Goal: Information Seeking & Learning: Learn about a topic

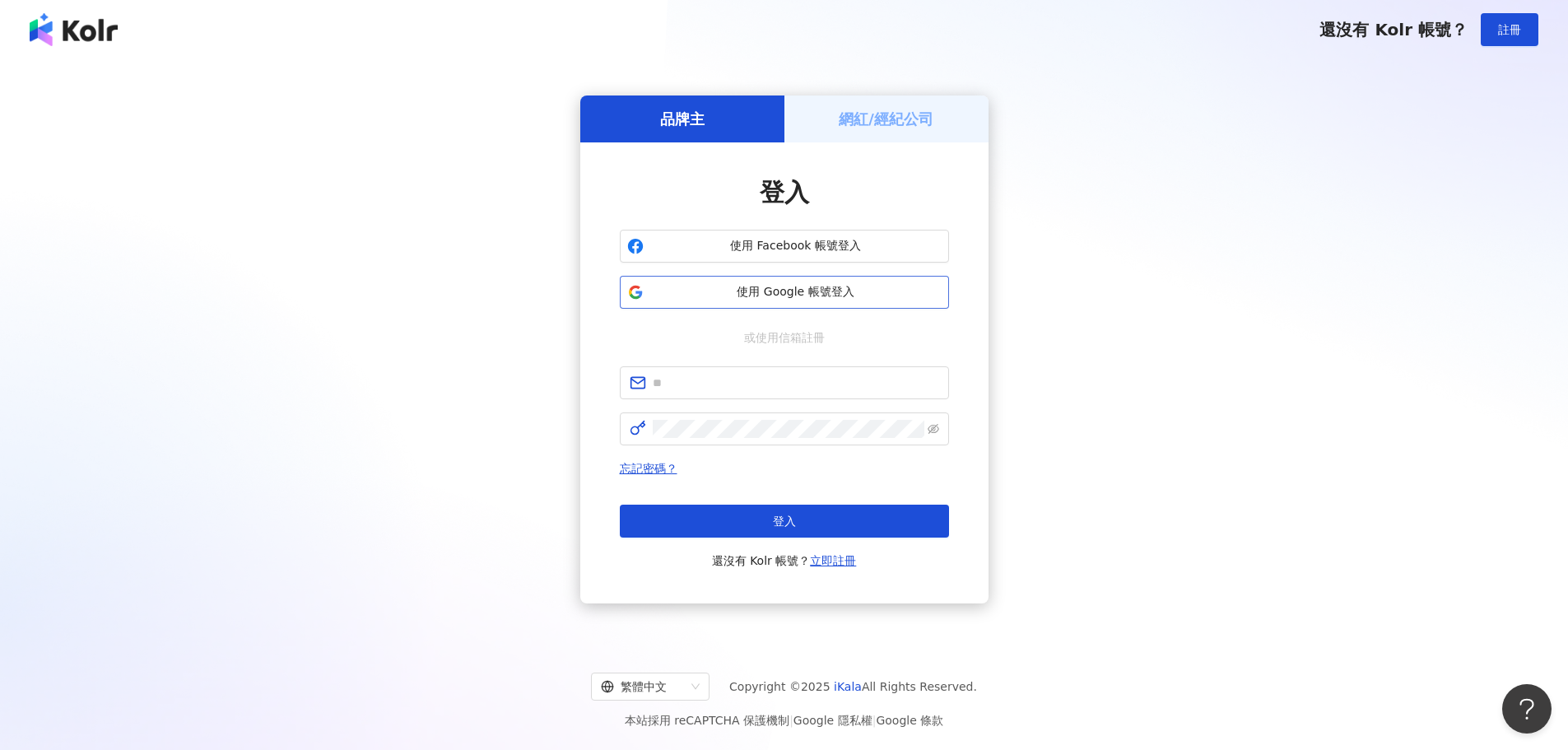
click at [818, 290] on span "使用 Google 帳號登入" at bounding box center [795, 292] width 291 height 17
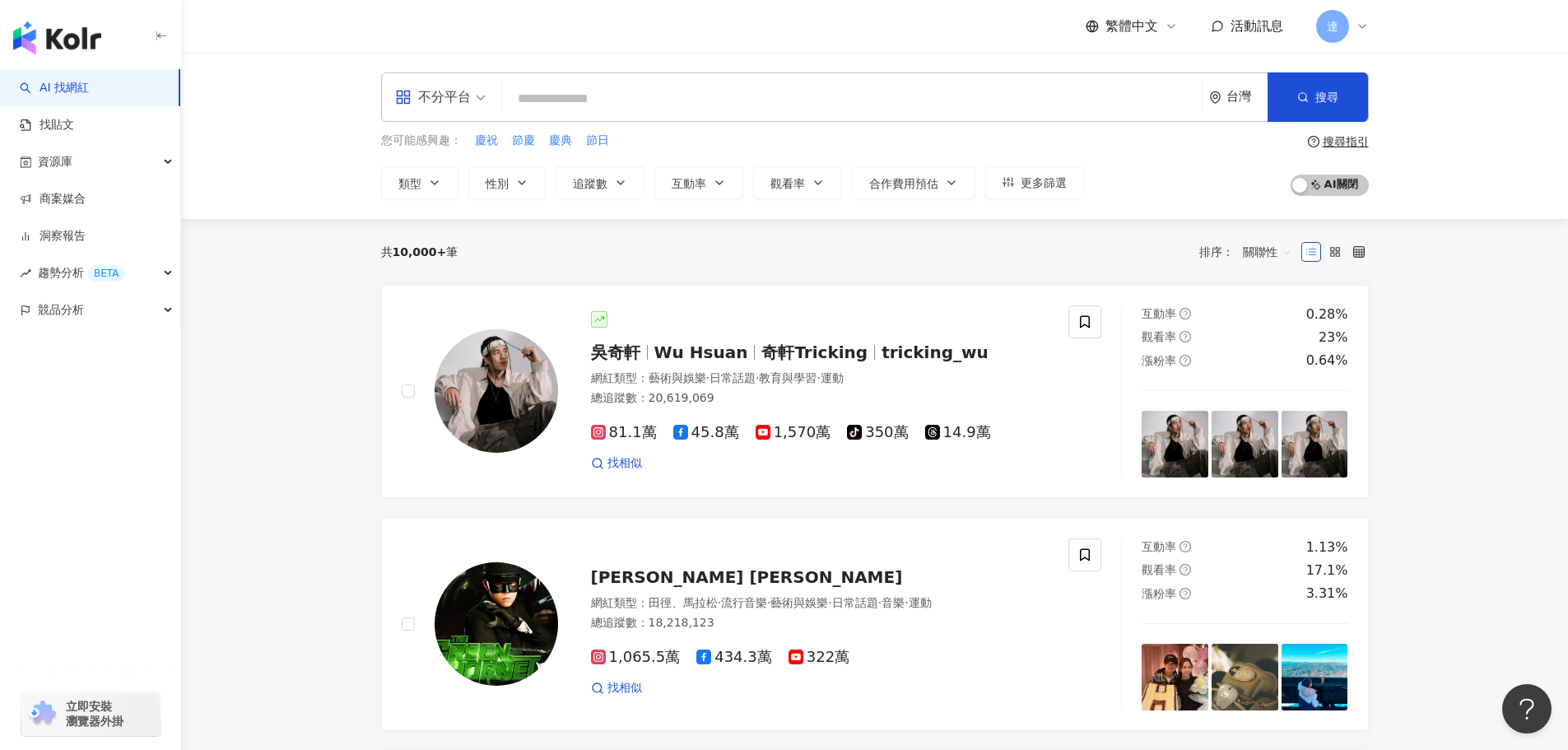
click at [1362, 23] on icon at bounding box center [1362, 27] width 13 height 13
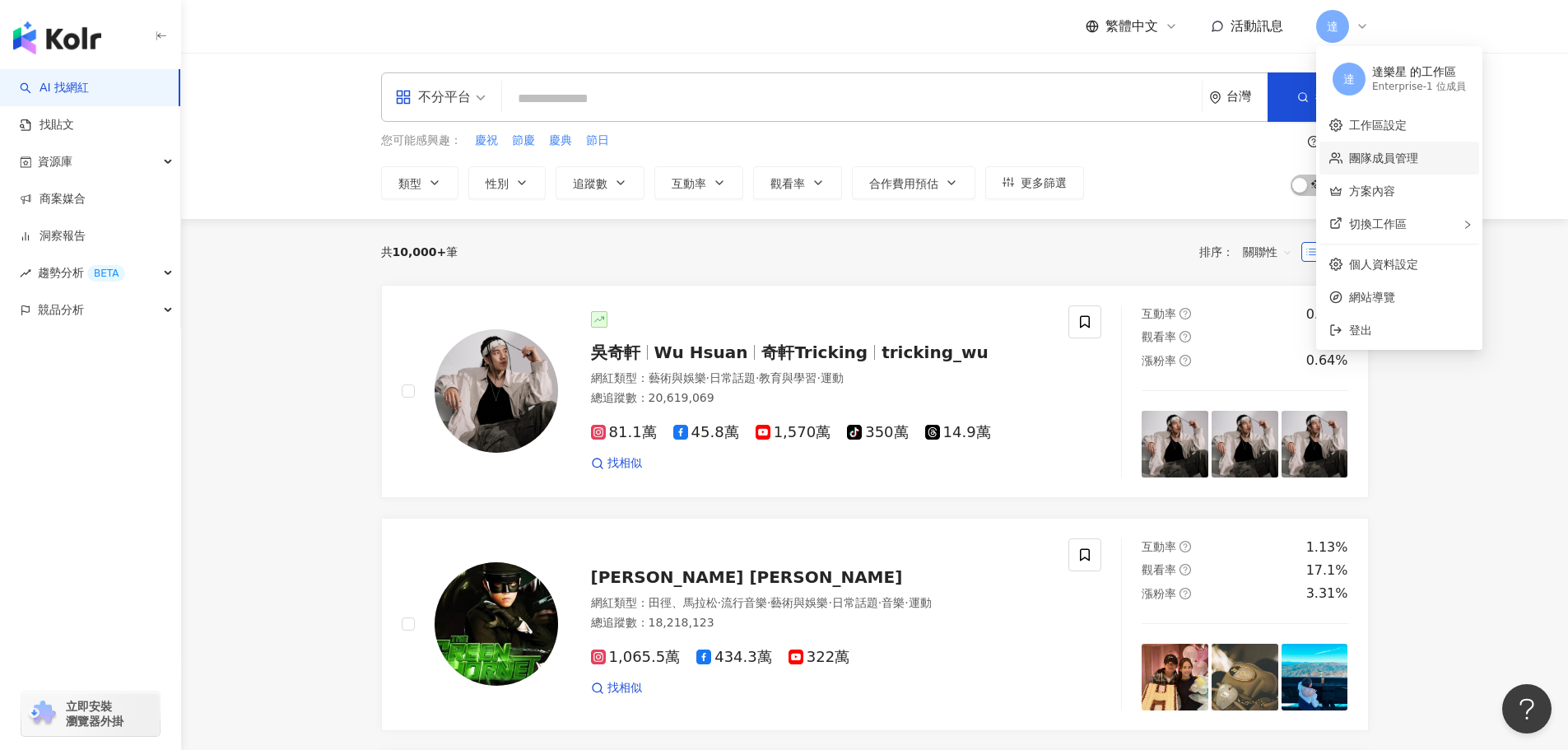
click at [1404, 159] on link "團隊成員管理" at bounding box center [1383, 158] width 69 height 13
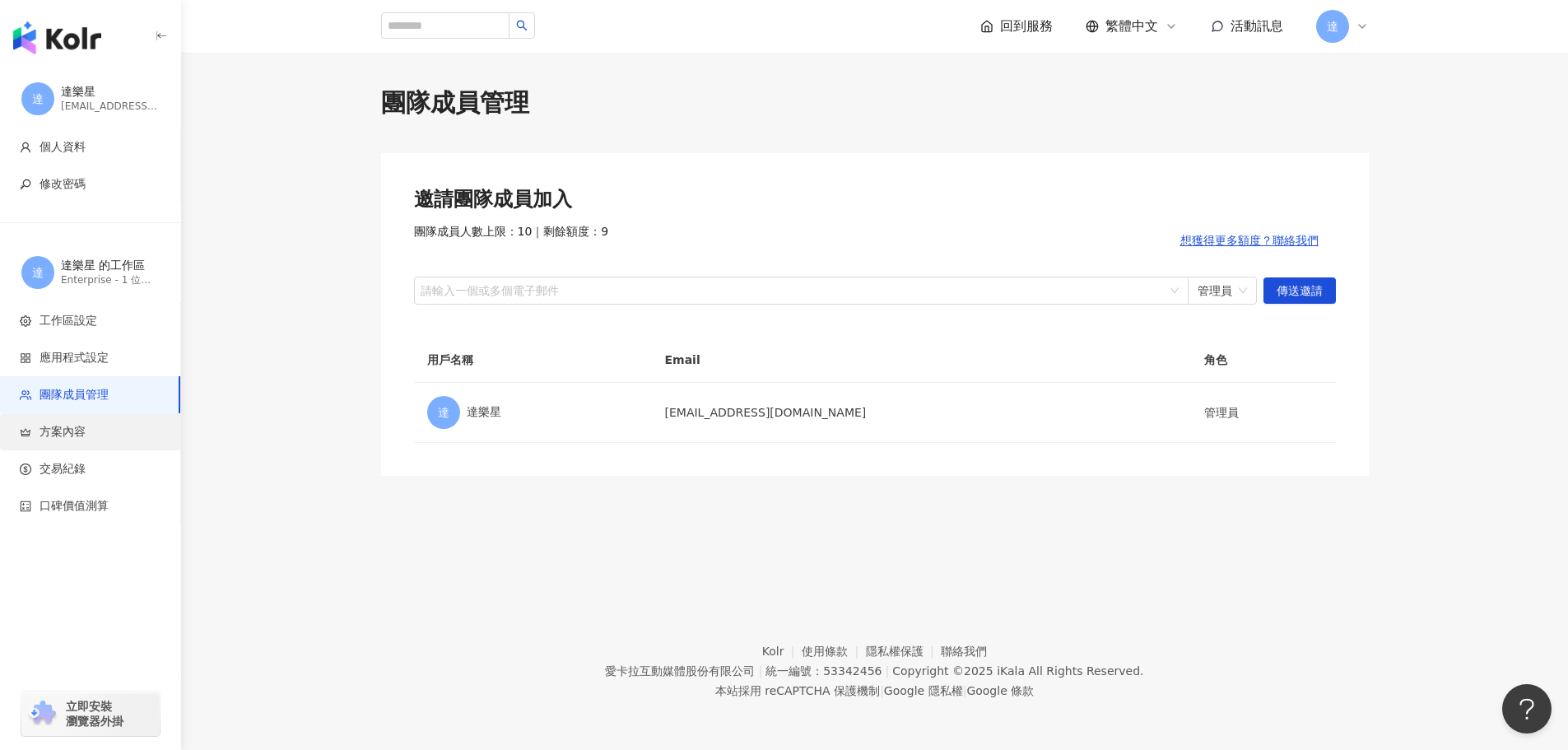
click at [111, 435] on span "方案內容" at bounding box center [93, 433] width 147 height 17
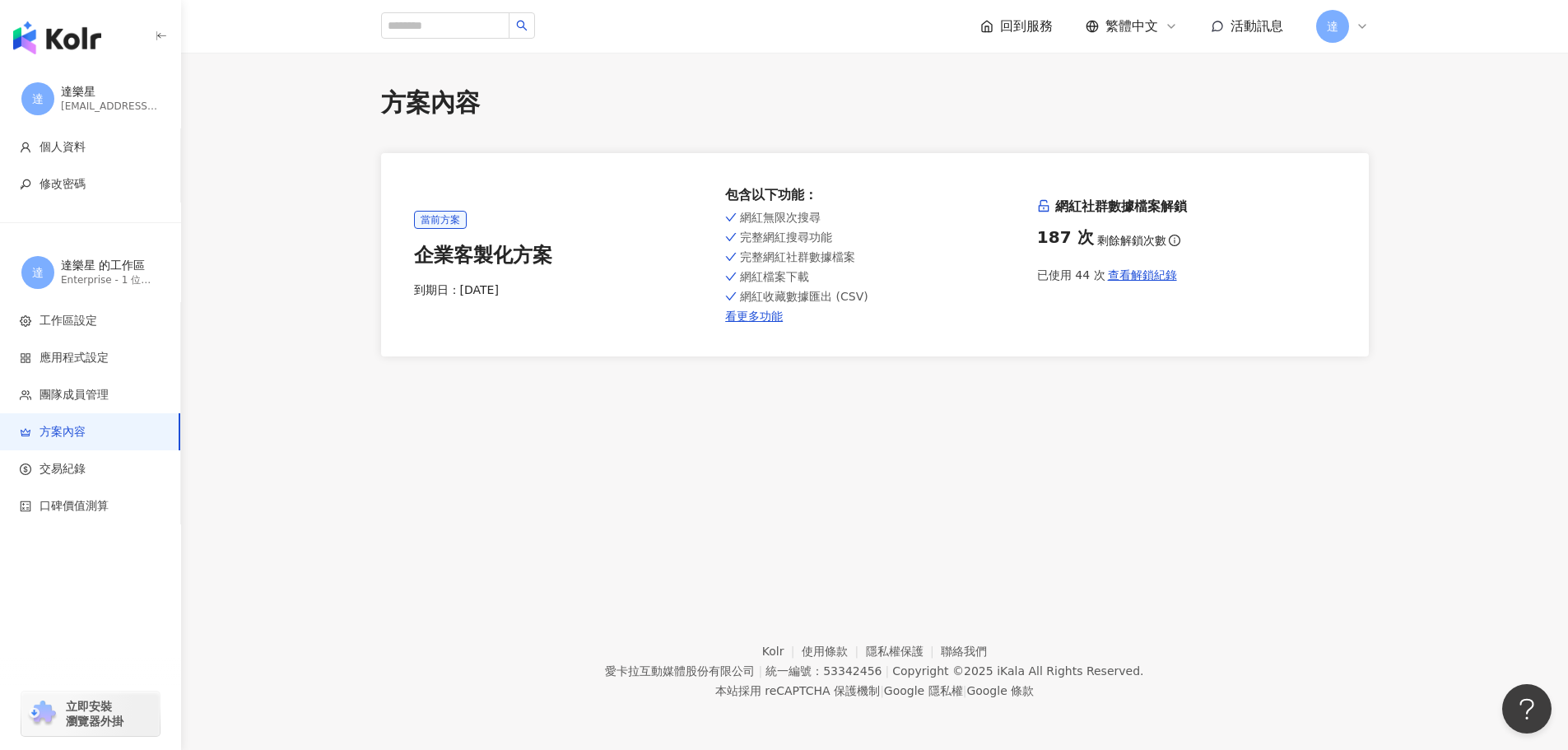
click at [70, 35] on img "button" at bounding box center [57, 37] width 88 height 33
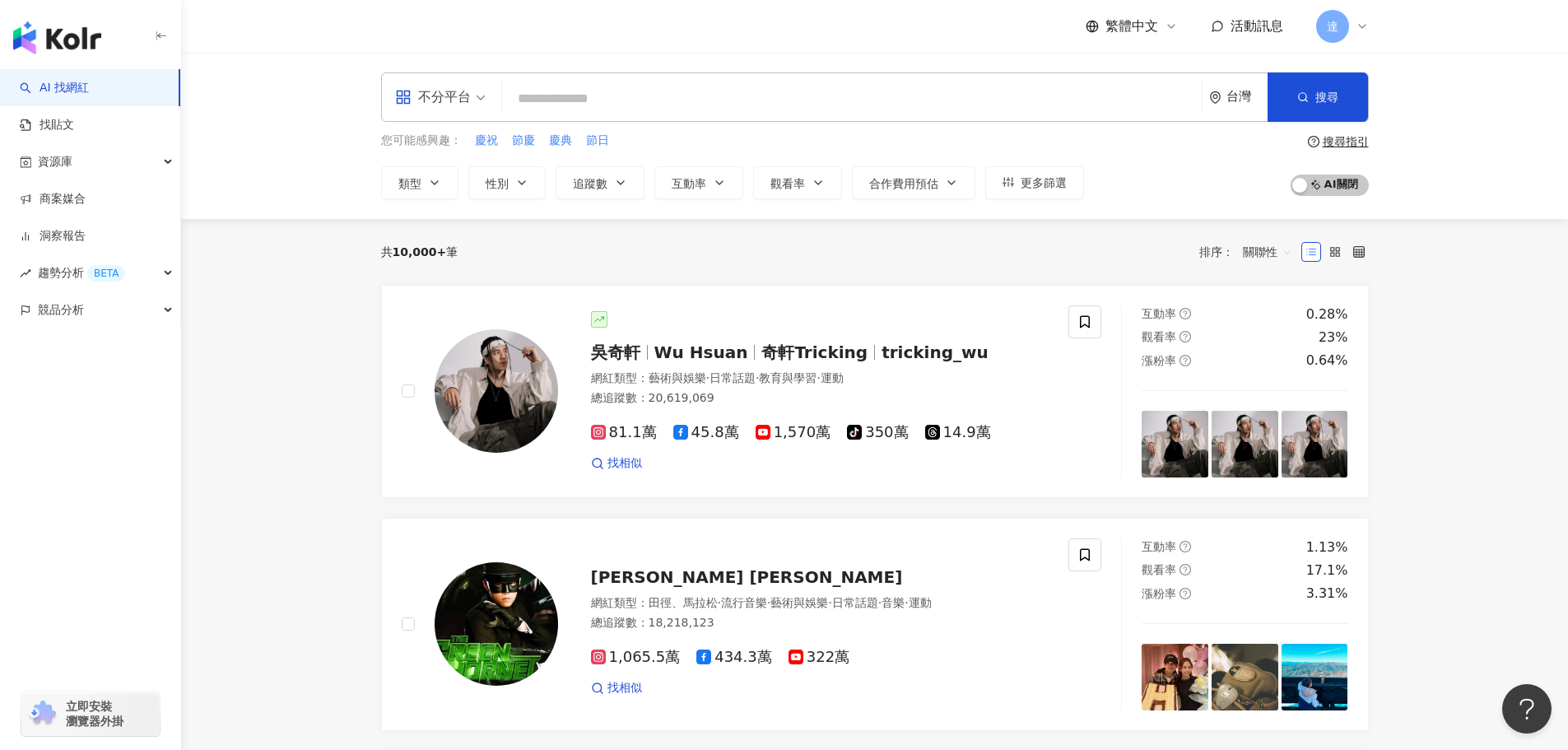
click at [579, 96] on input "search" at bounding box center [852, 98] width 686 height 31
paste input "**********"
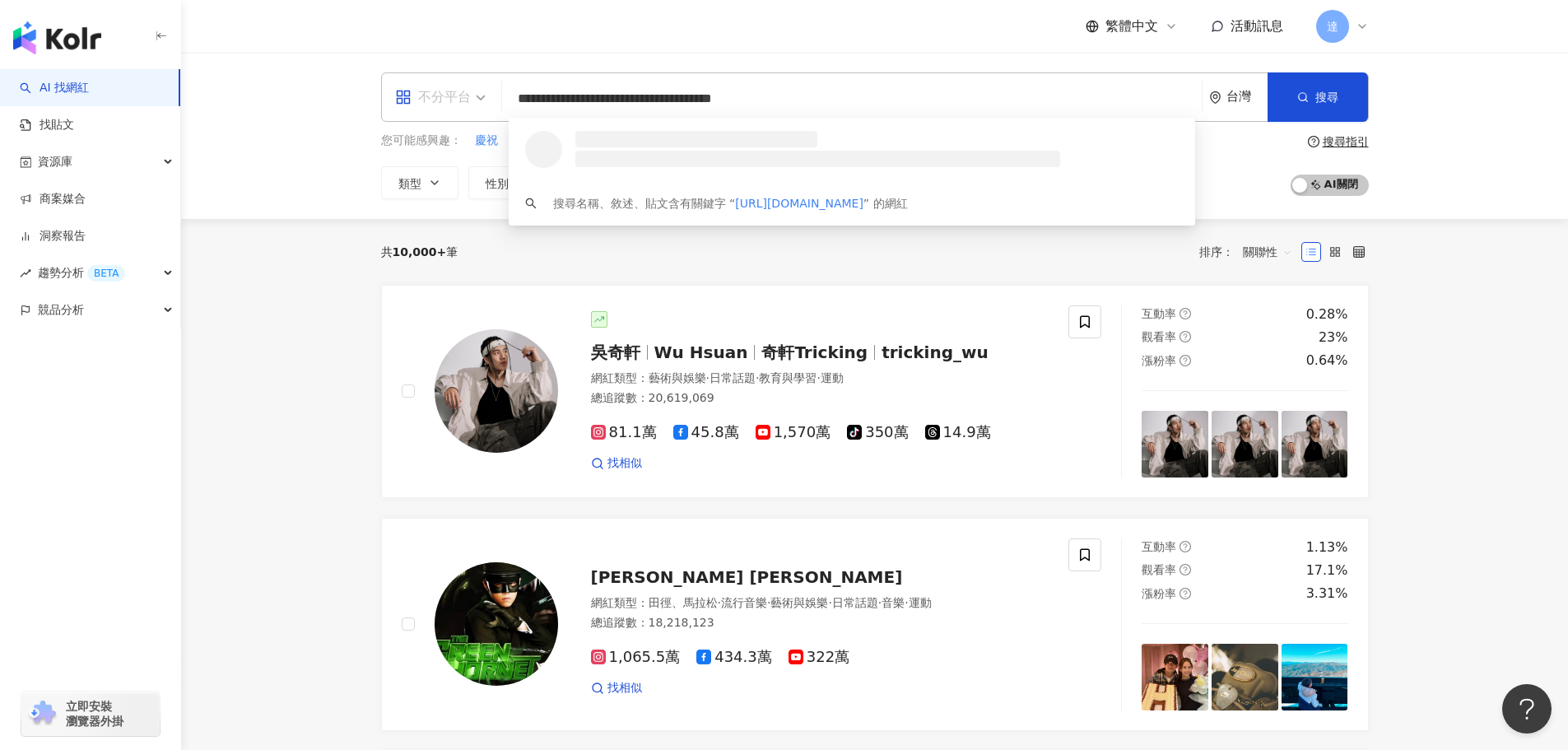
click at [476, 92] on span "不分平台" at bounding box center [440, 97] width 91 height 26
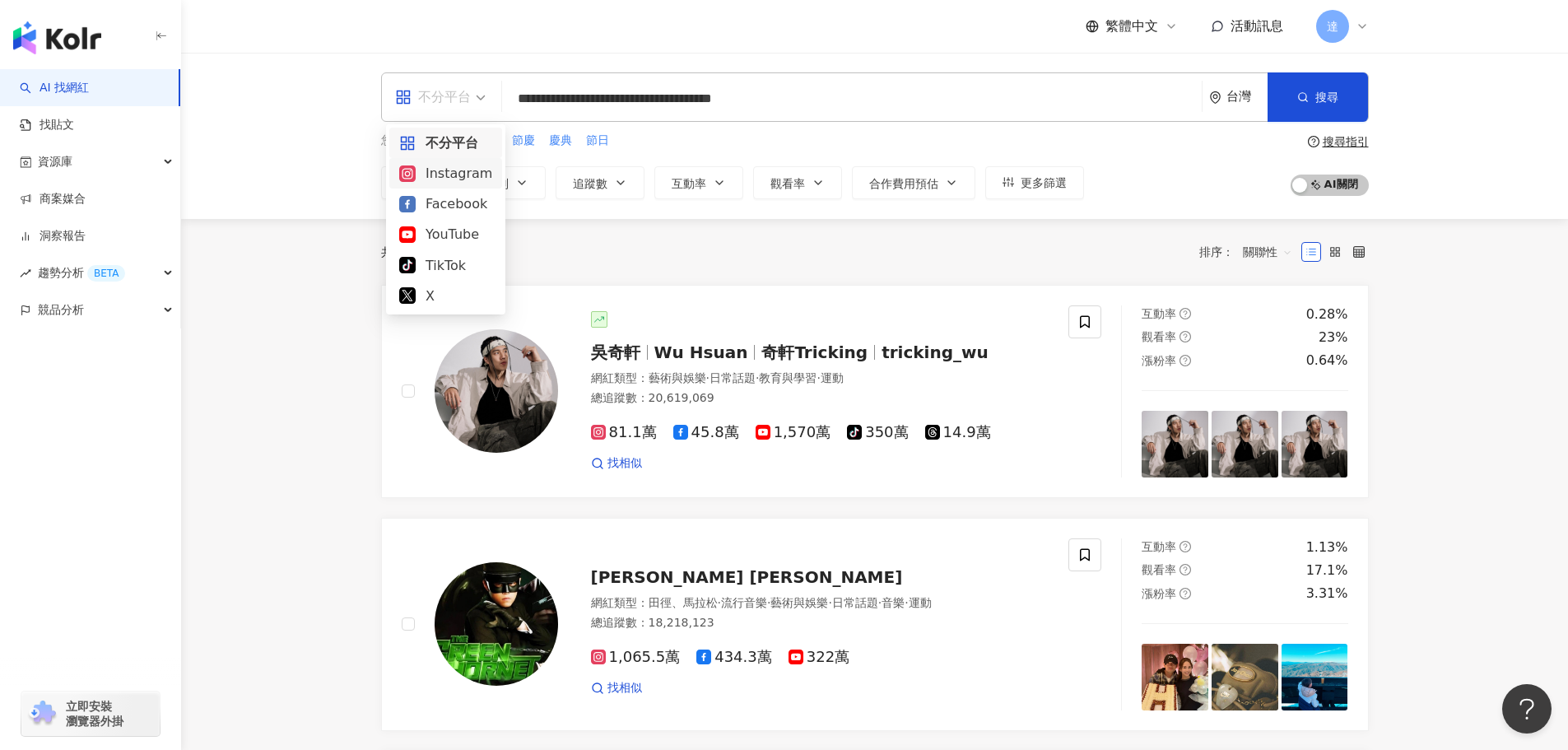
click at [470, 170] on div "Instagram" at bounding box center [445, 173] width 93 height 21
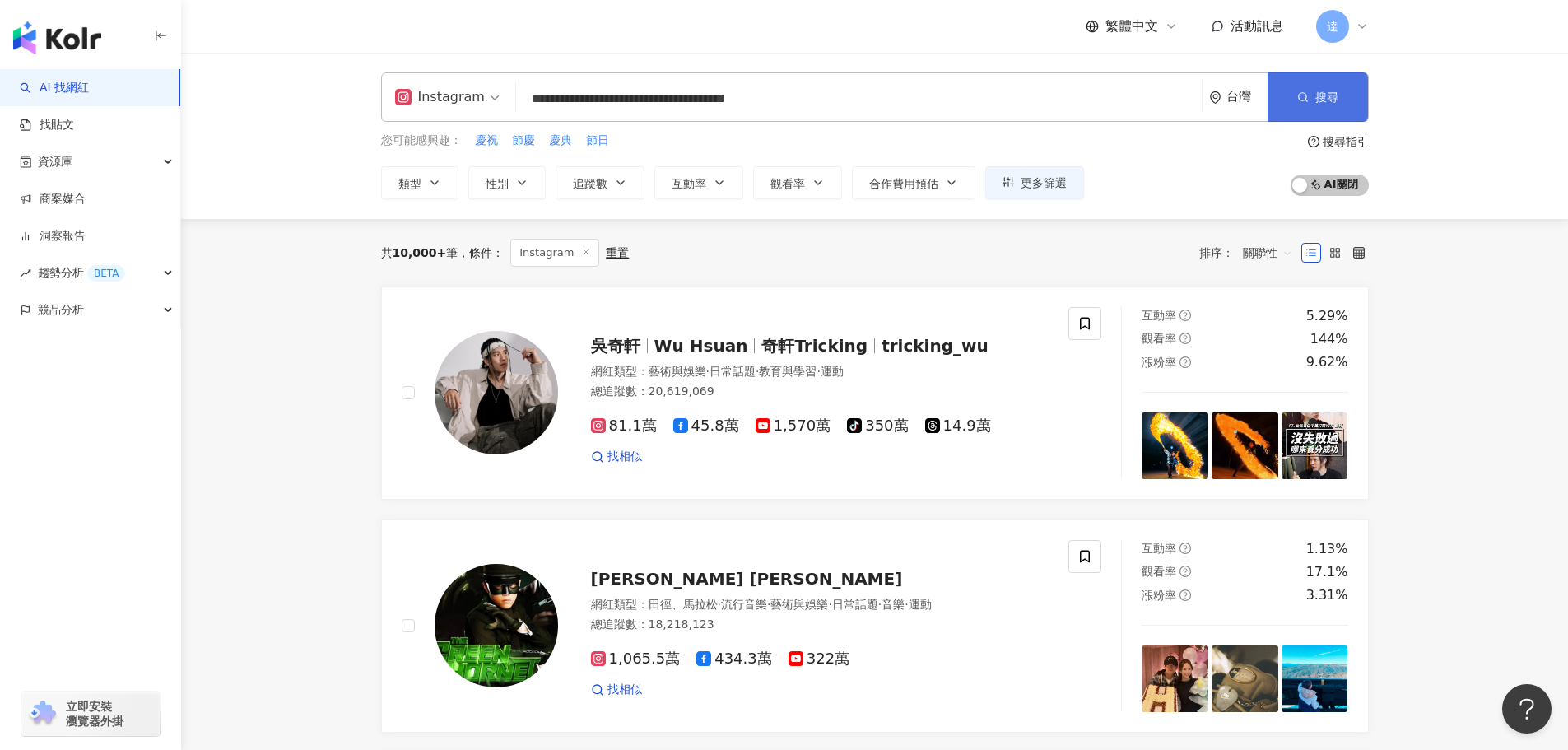
click at [1308, 97] on icon "button" at bounding box center [1303, 97] width 12 height 12
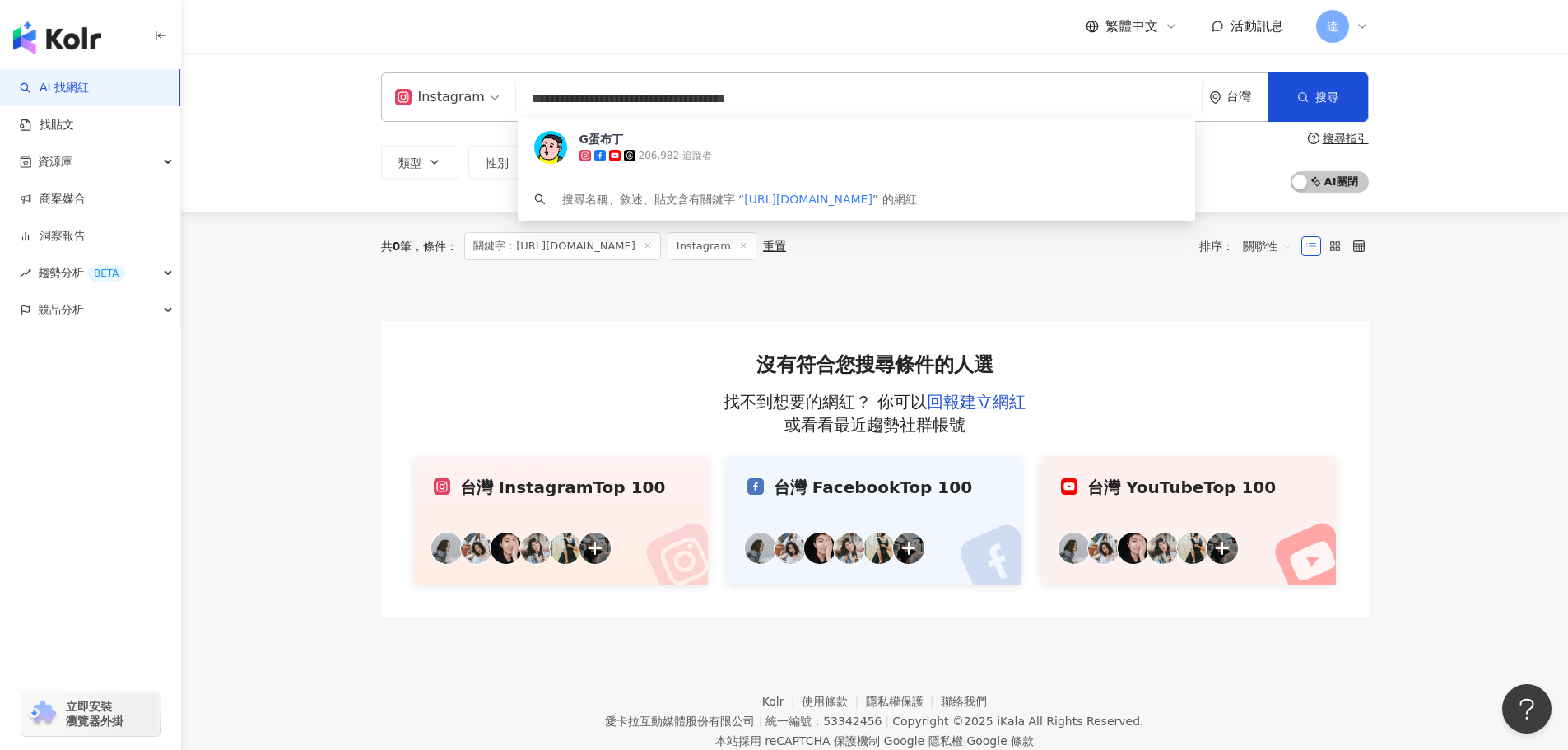
drag, startPoint x: 863, startPoint y: 102, endPoint x: 500, endPoint y: 103, distance: 363.0
click at [500, 103] on div "**********" at bounding box center [875, 97] width 988 height 50
paste input "search"
type input "**********"
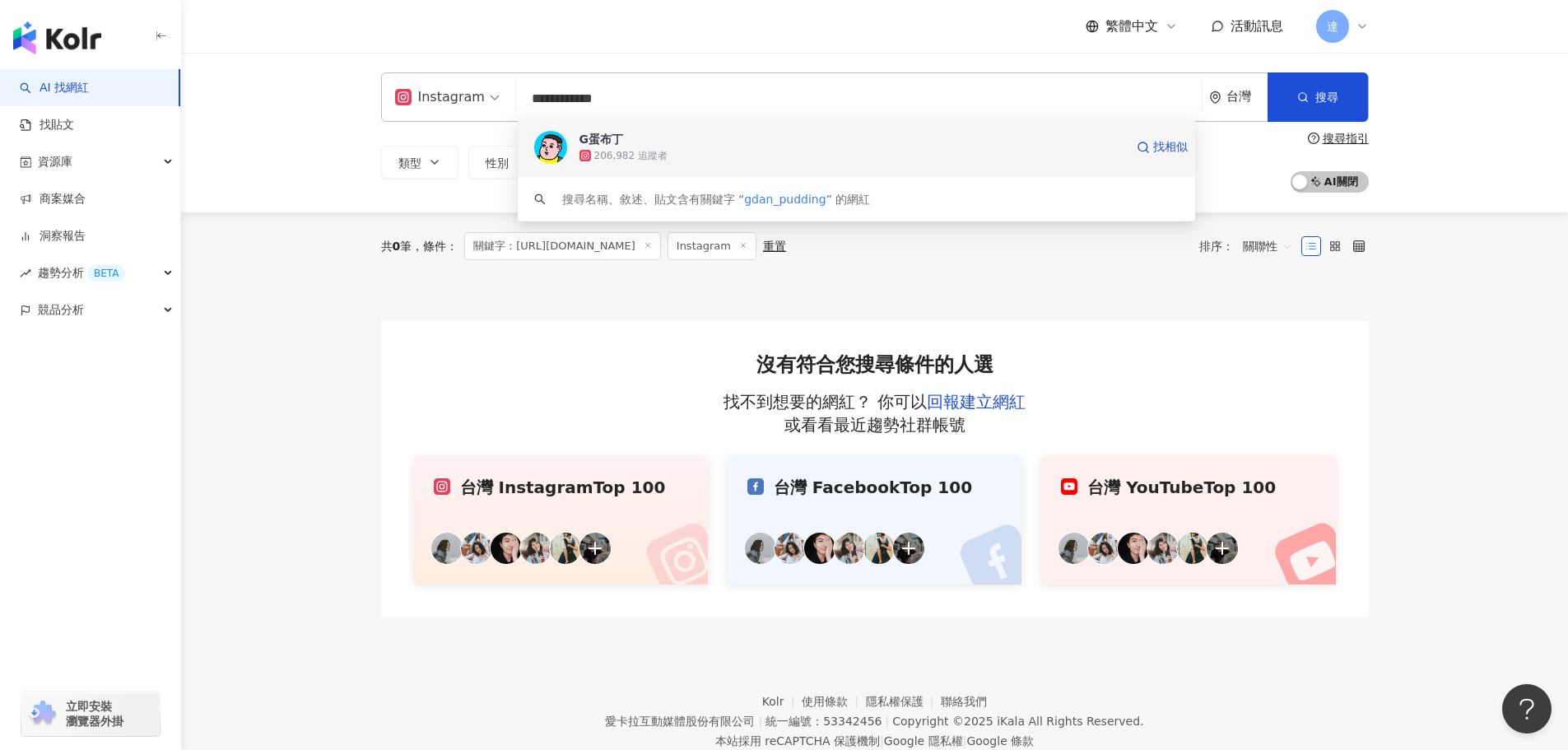
click at [668, 142] on span "G蛋布丁" at bounding box center [852, 139] width 545 height 17
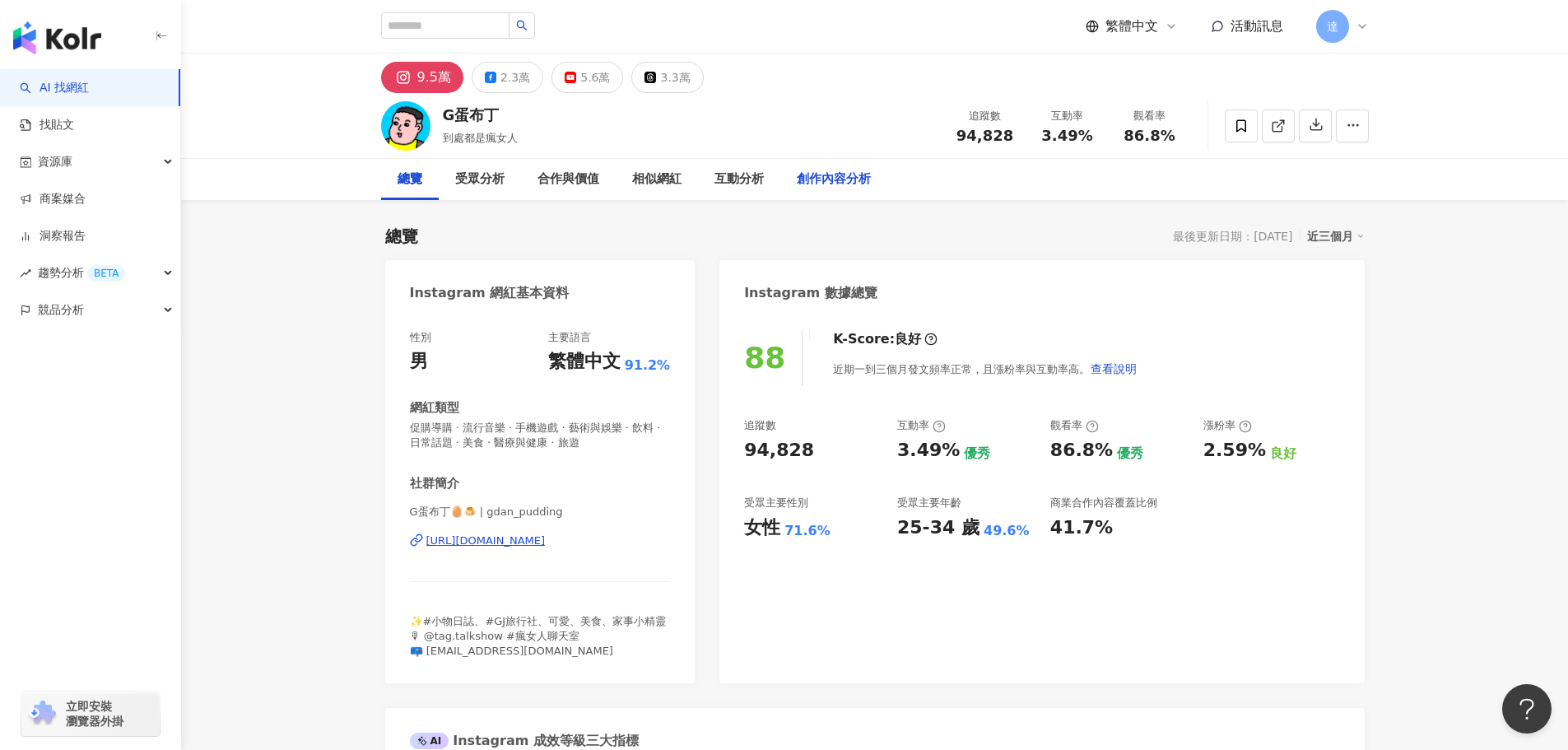
click at [823, 176] on div "創作內容分析" at bounding box center [834, 180] width 74 height 20
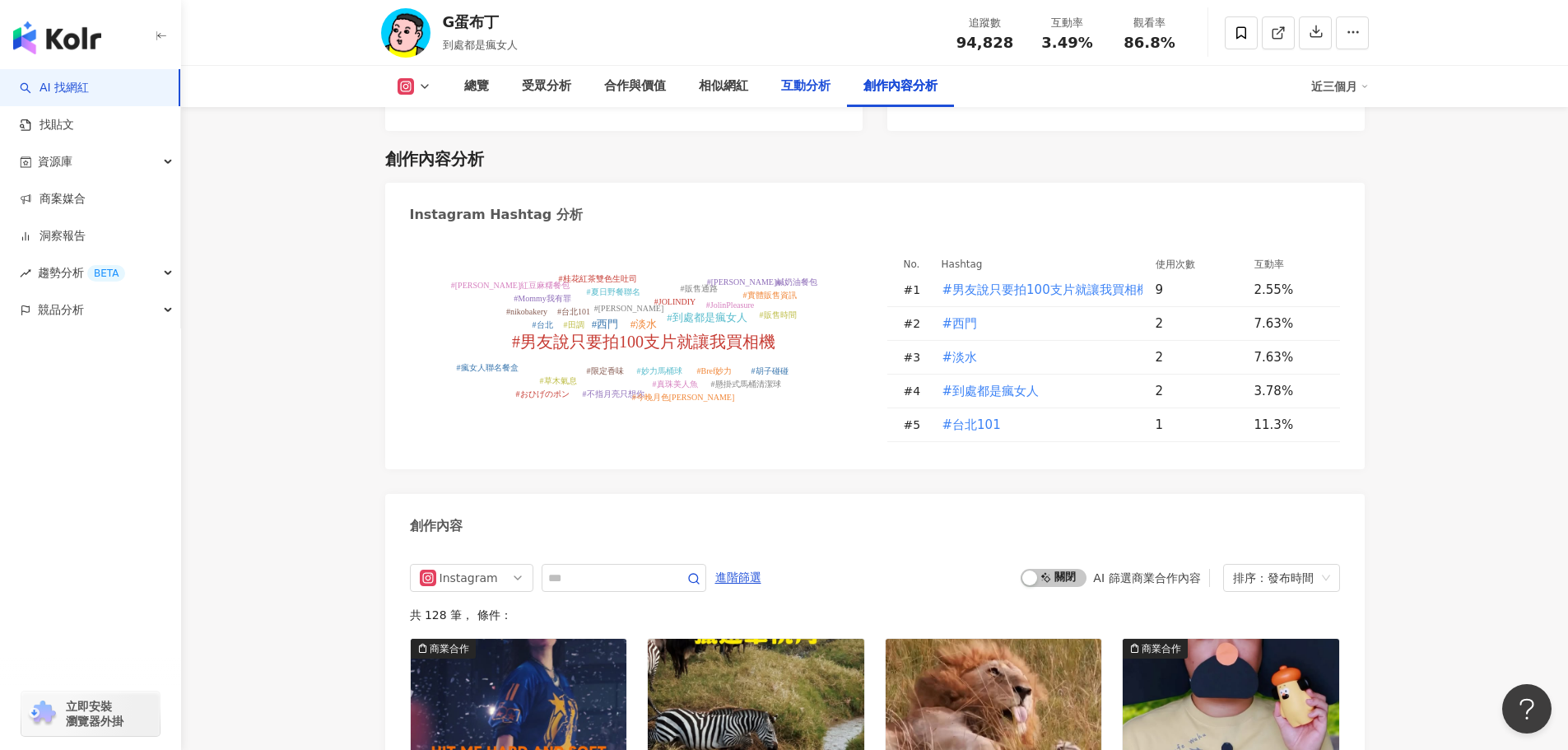
click at [810, 91] on div "互動分析" at bounding box center [805, 87] width 50 height 20
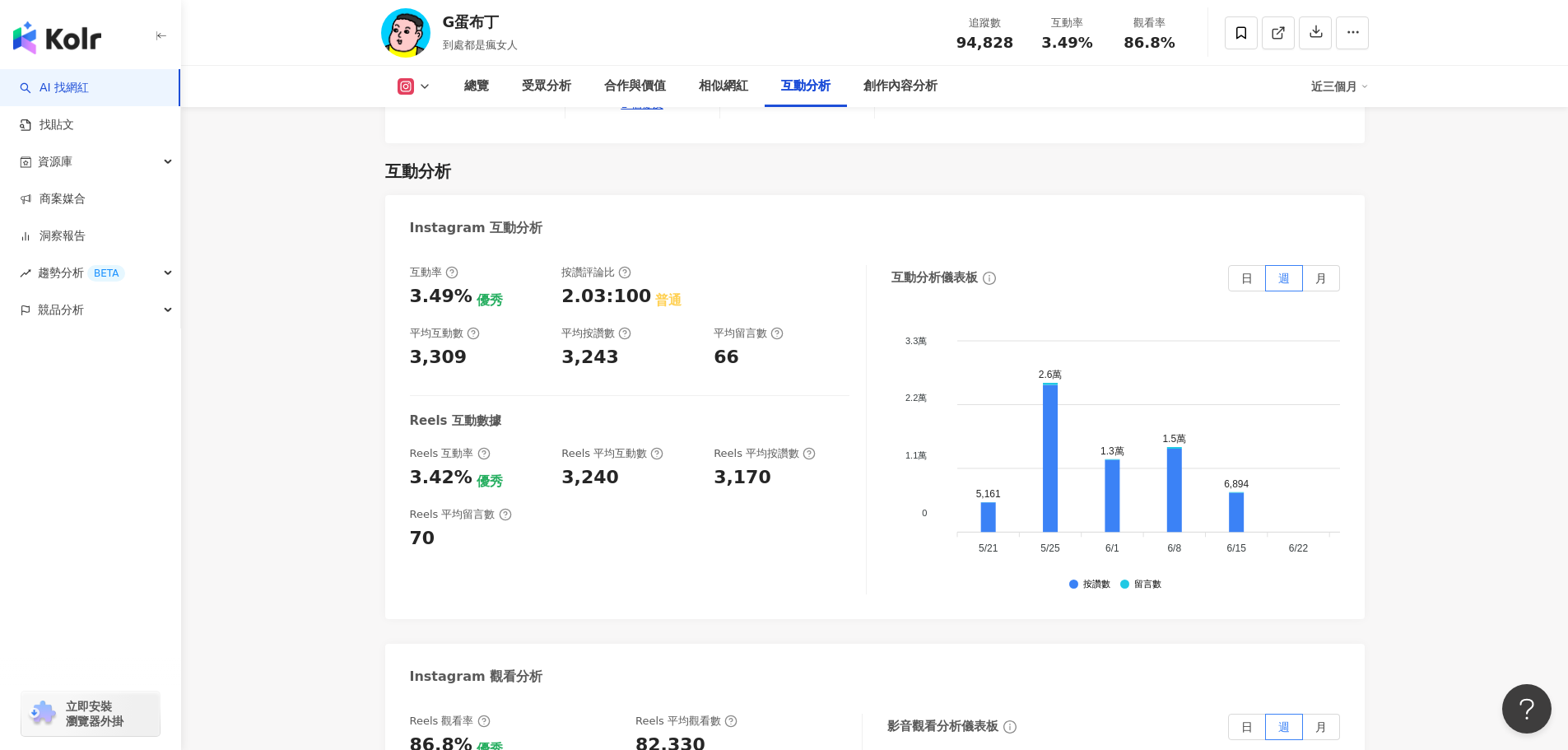
click at [426, 83] on icon at bounding box center [425, 87] width 13 height 13
click at [726, 90] on div "相似網紅" at bounding box center [723, 87] width 50 height 20
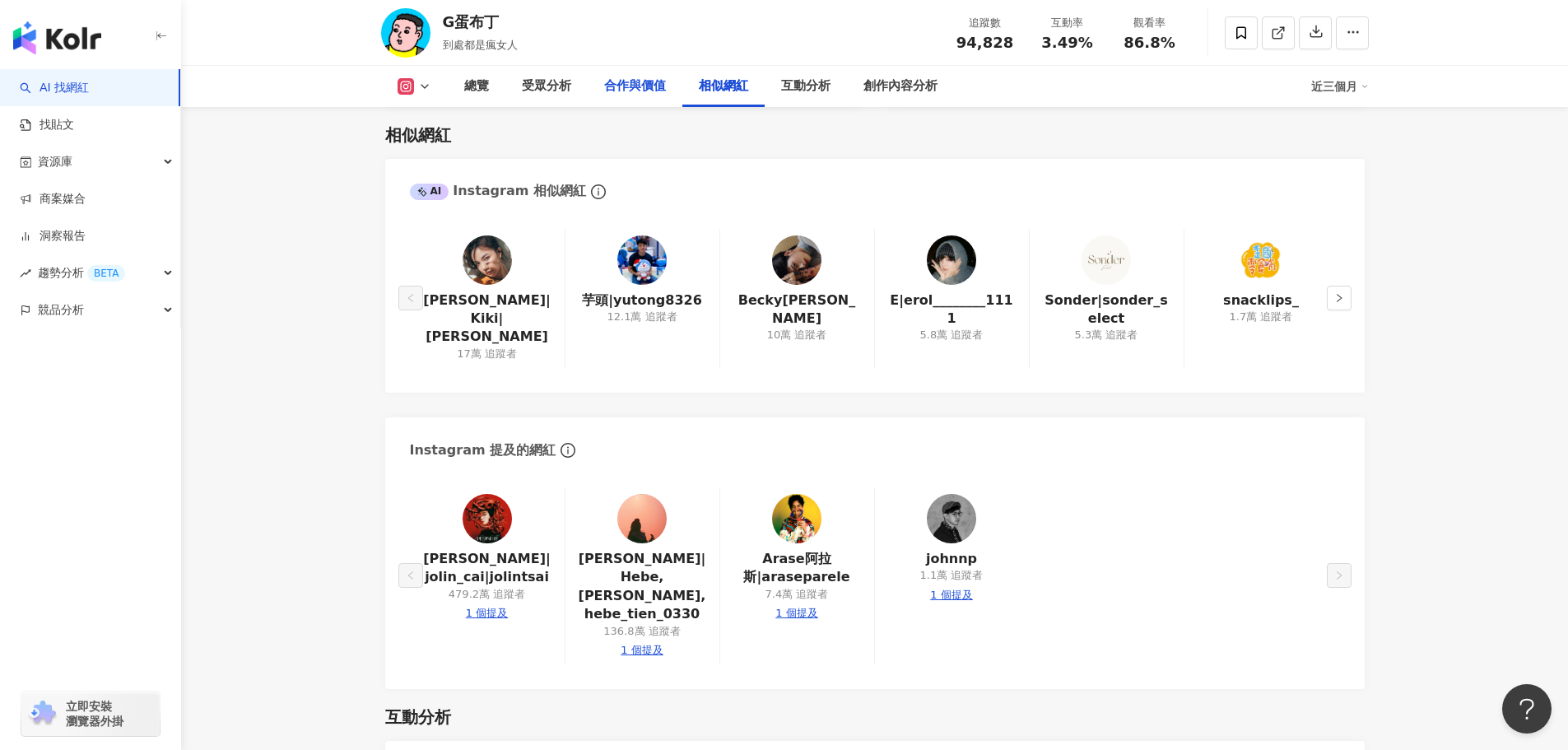
click at [643, 79] on div "合作與價值" at bounding box center [635, 87] width 62 height 20
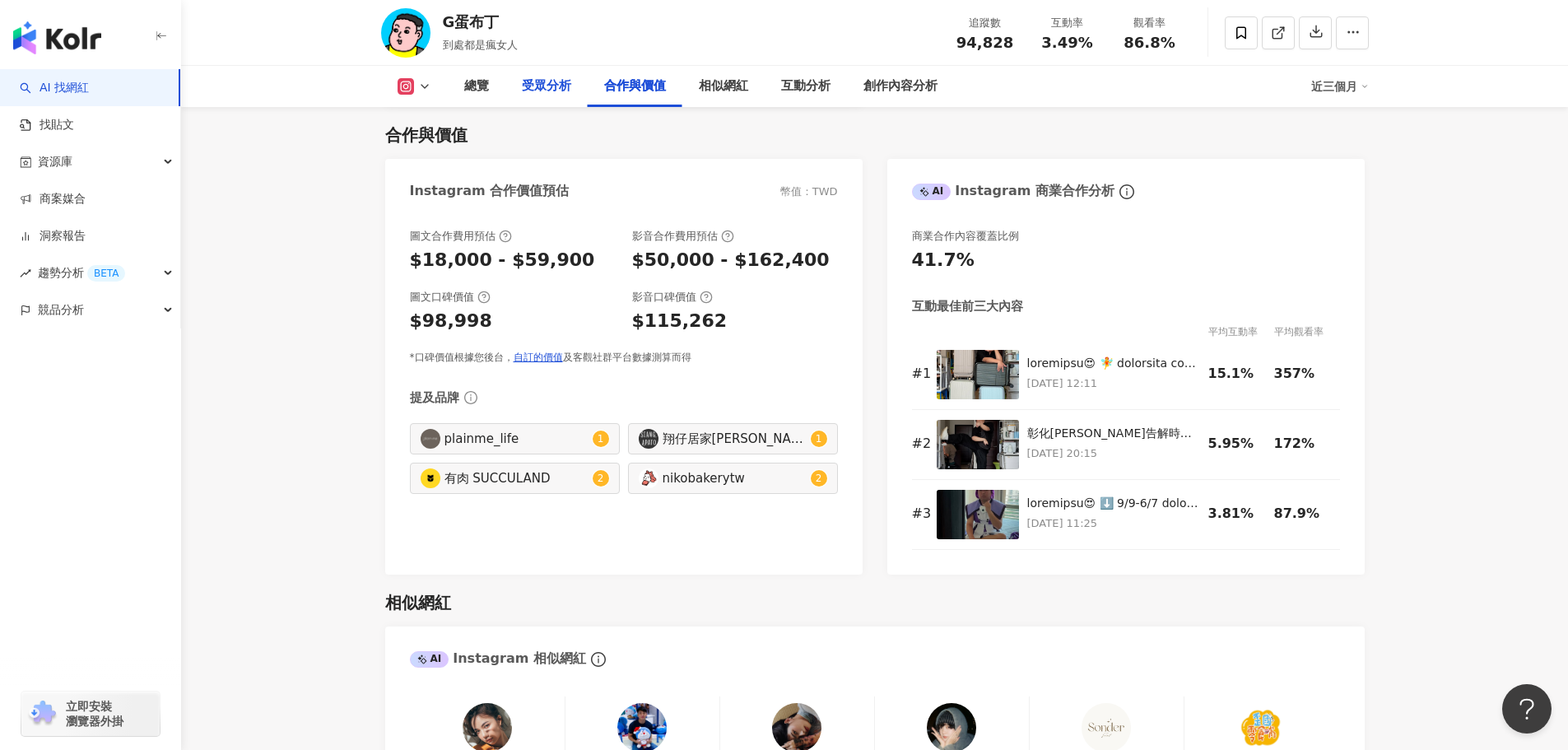
click at [558, 79] on div "受眾分析" at bounding box center [546, 87] width 50 height 20
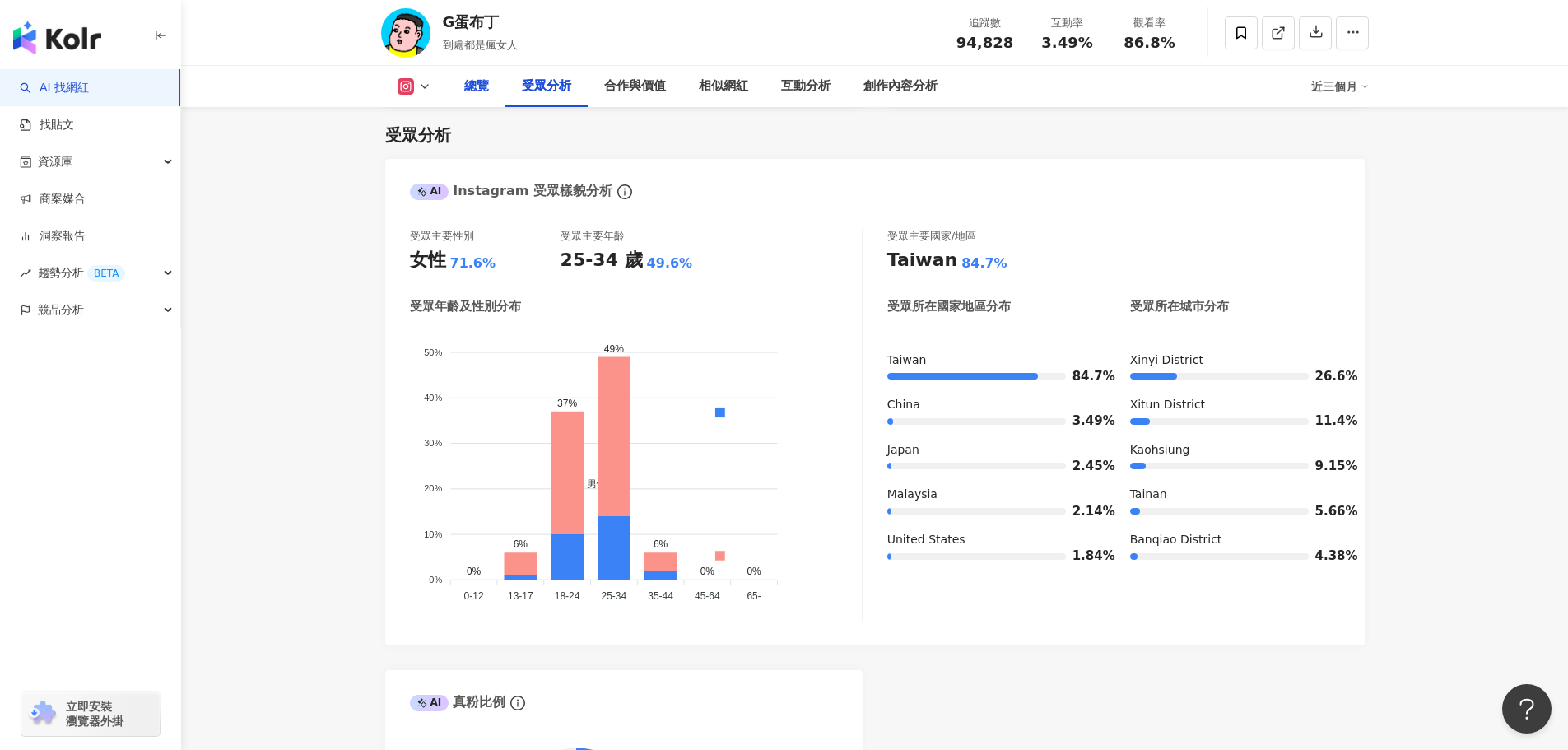
click at [485, 92] on div "總覽" at bounding box center [476, 87] width 24 height 20
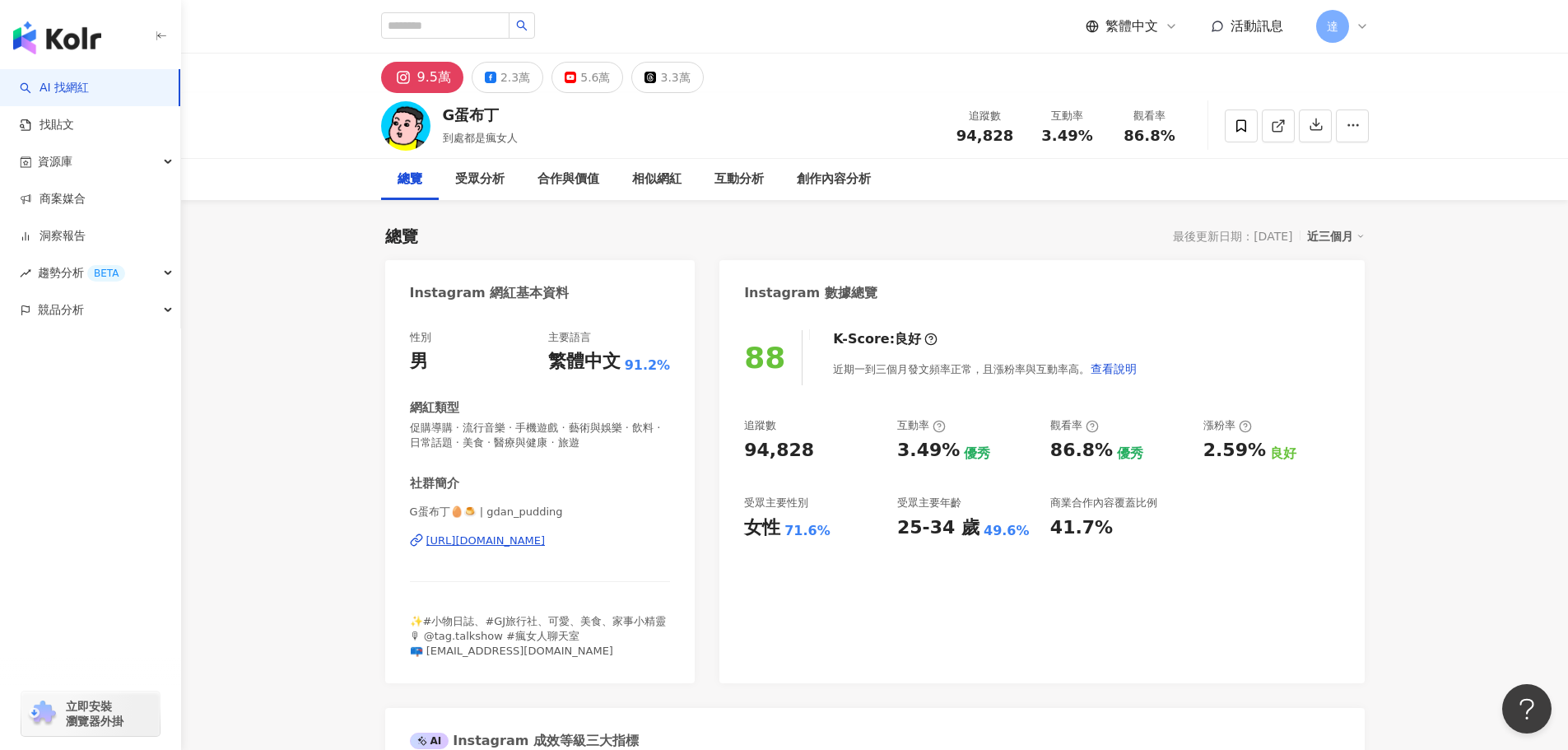
click at [406, 179] on div "總覽" at bounding box center [409, 180] width 24 height 20
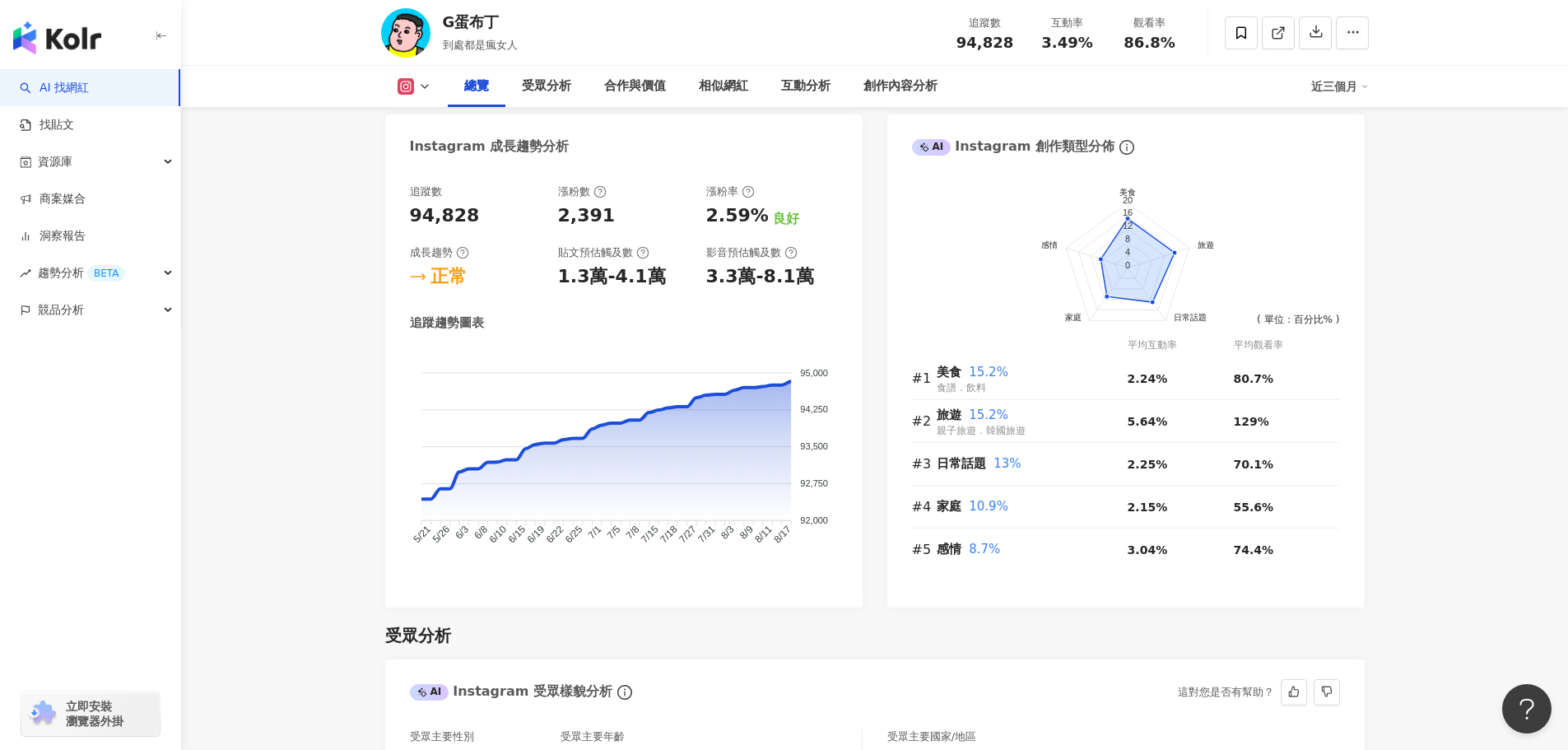
scroll to position [576, 0]
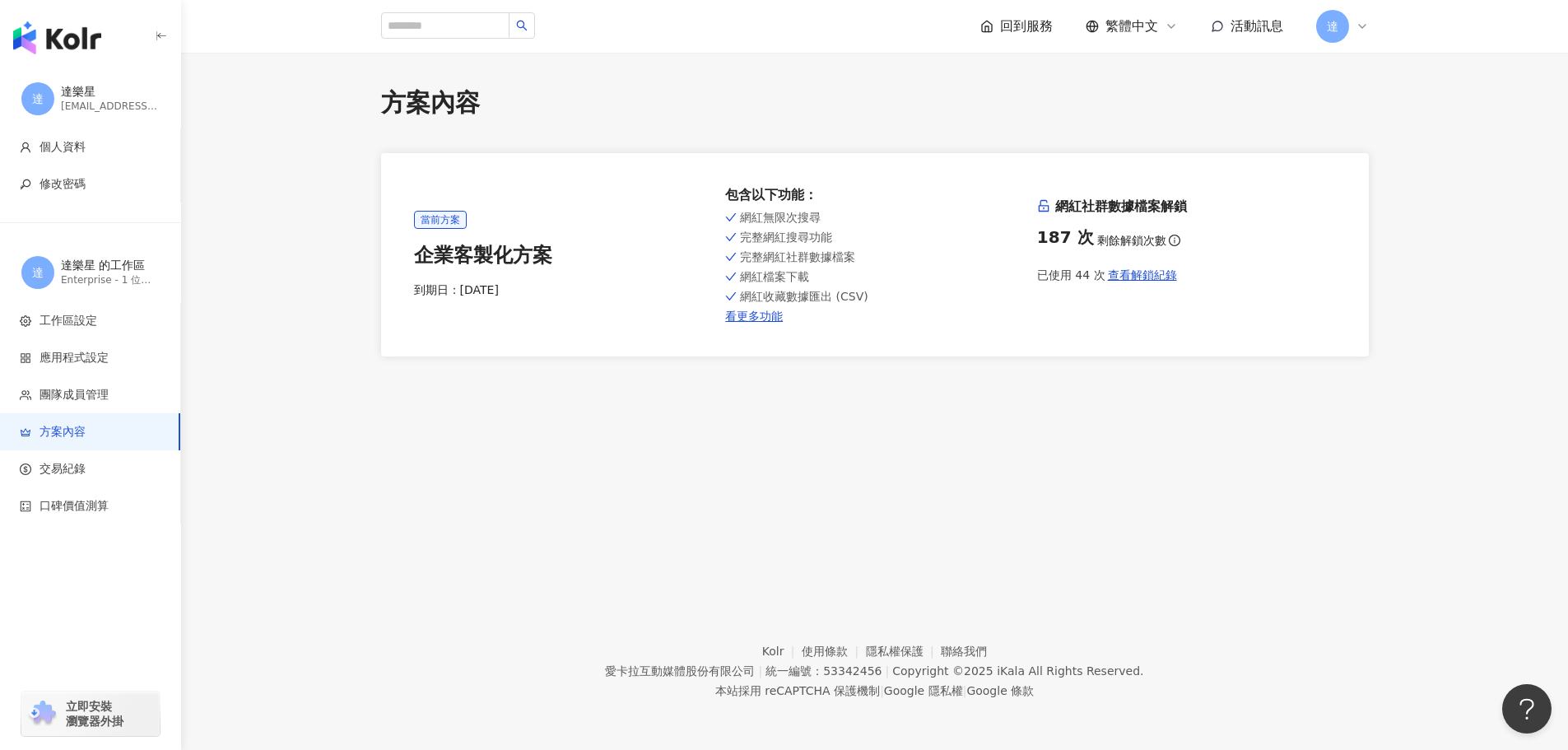
drag, startPoint x: 1146, startPoint y: 275, endPoint x: 1014, endPoint y: 331, distance: 143.4
click at [1014, 331] on div "當前方案 企業客製化方案 到期日： 2025/12/20 包含以下功能 ： 網紅無限次搜尋 完整網紅搜尋功能 完整網紅社群數據檔案 網紅檔案下載 網紅收藏數據…" at bounding box center [875, 254] width 988 height 203
click at [1136, 275] on span "查看解鎖紀錄" at bounding box center [1142, 275] width 69 height 13
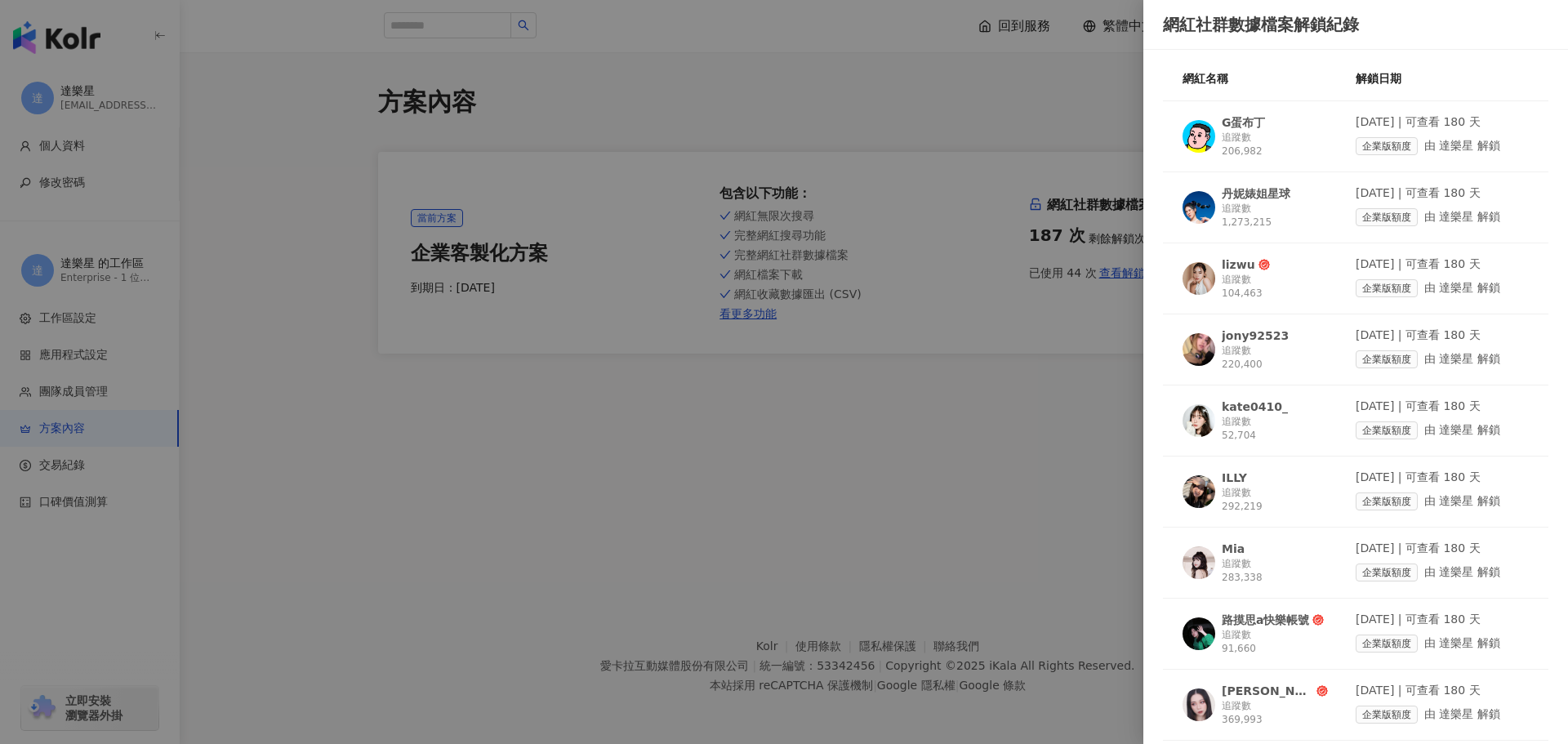
click at [894, 471] on div at bounding box center [784, 372] width 1568 height 744
